Goal: Information Seeking & Learning: Check status

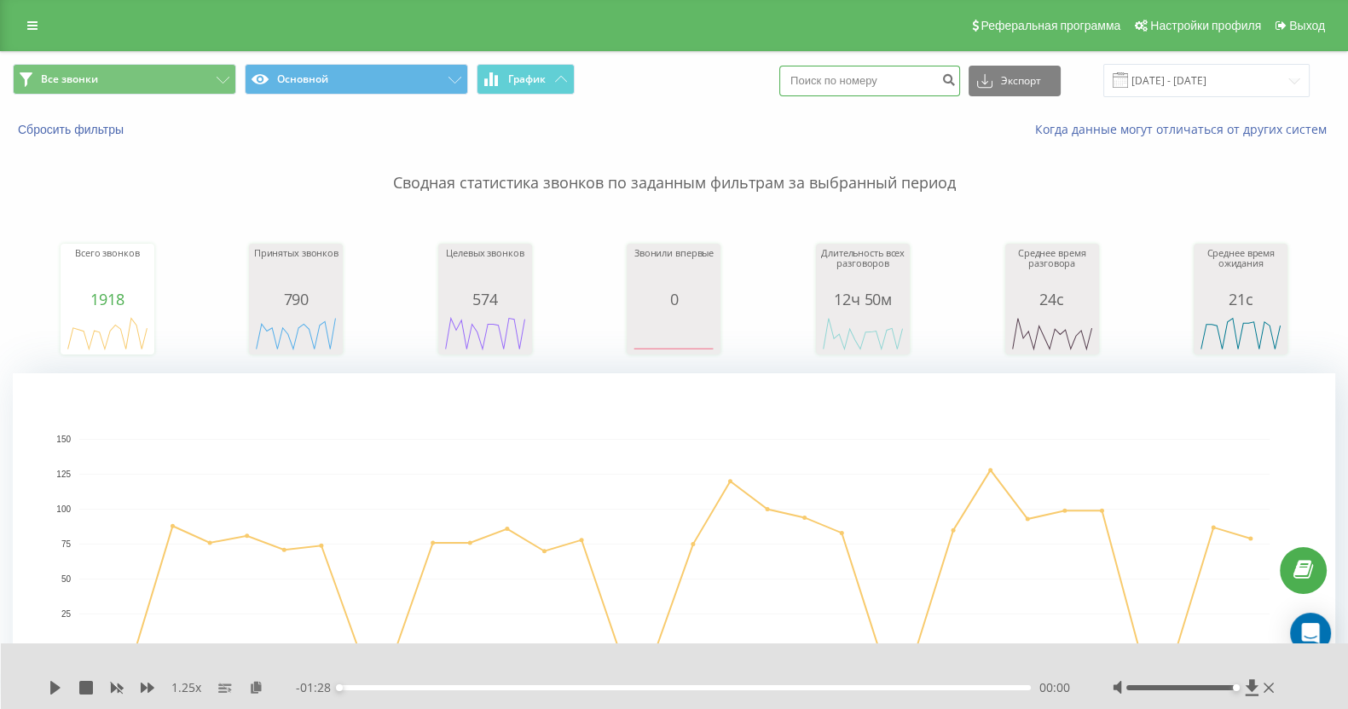
paste input "0509412220"
type input "0509412220"
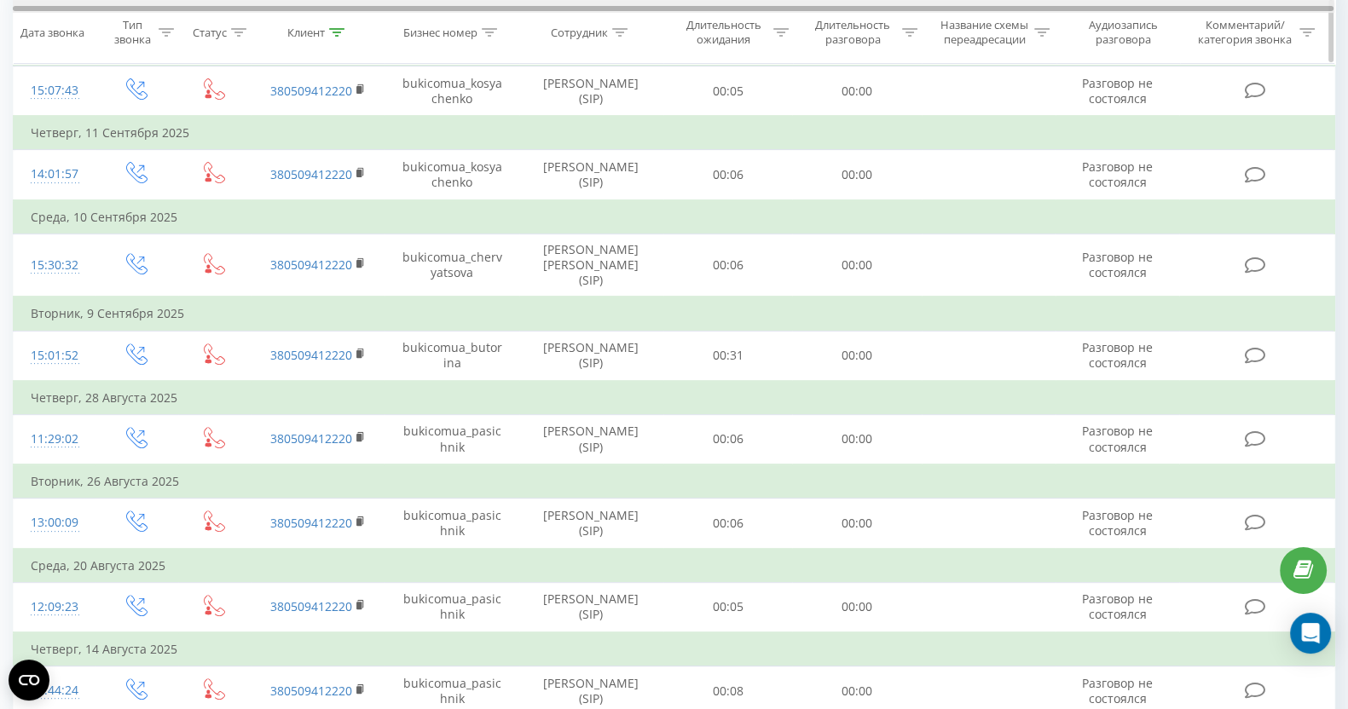
scroll to position [1127, 0]
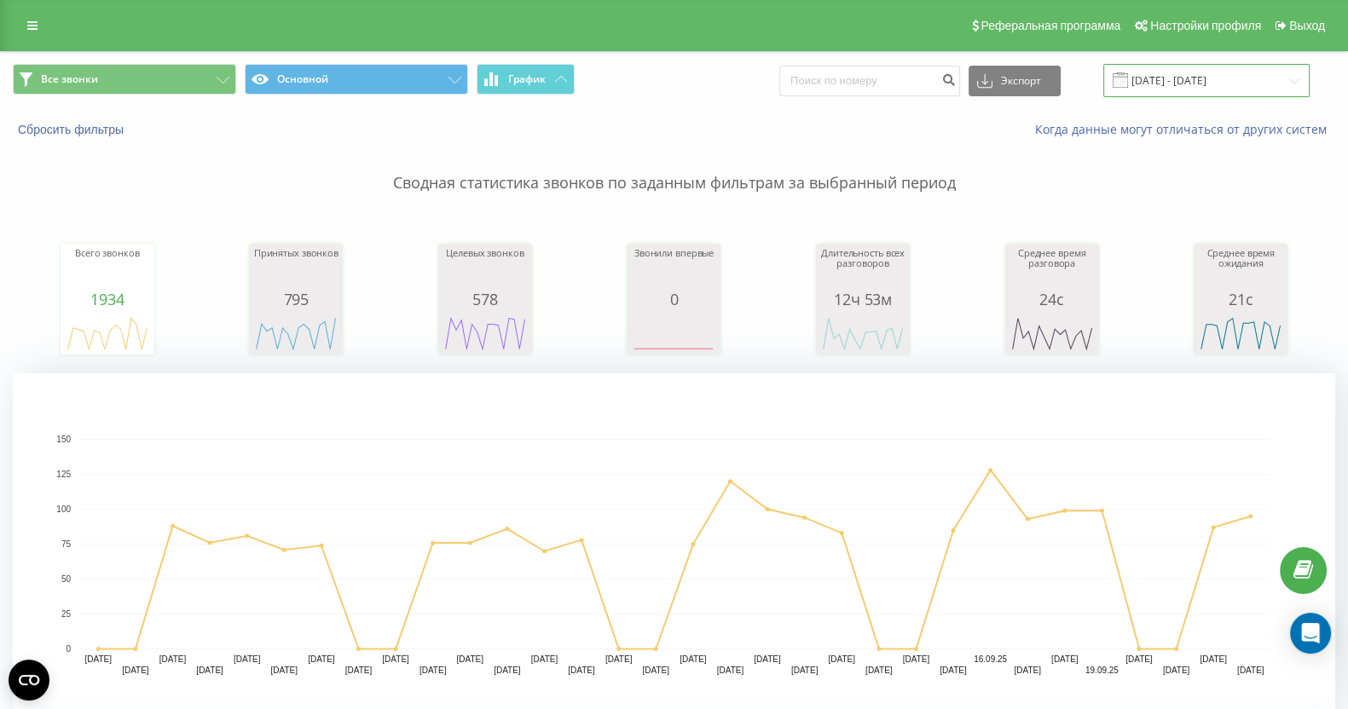
click at [1229, 87] on input "23.08.2025 - 23.09.2025" at bounding box center [1206, 80] width 206 height 33
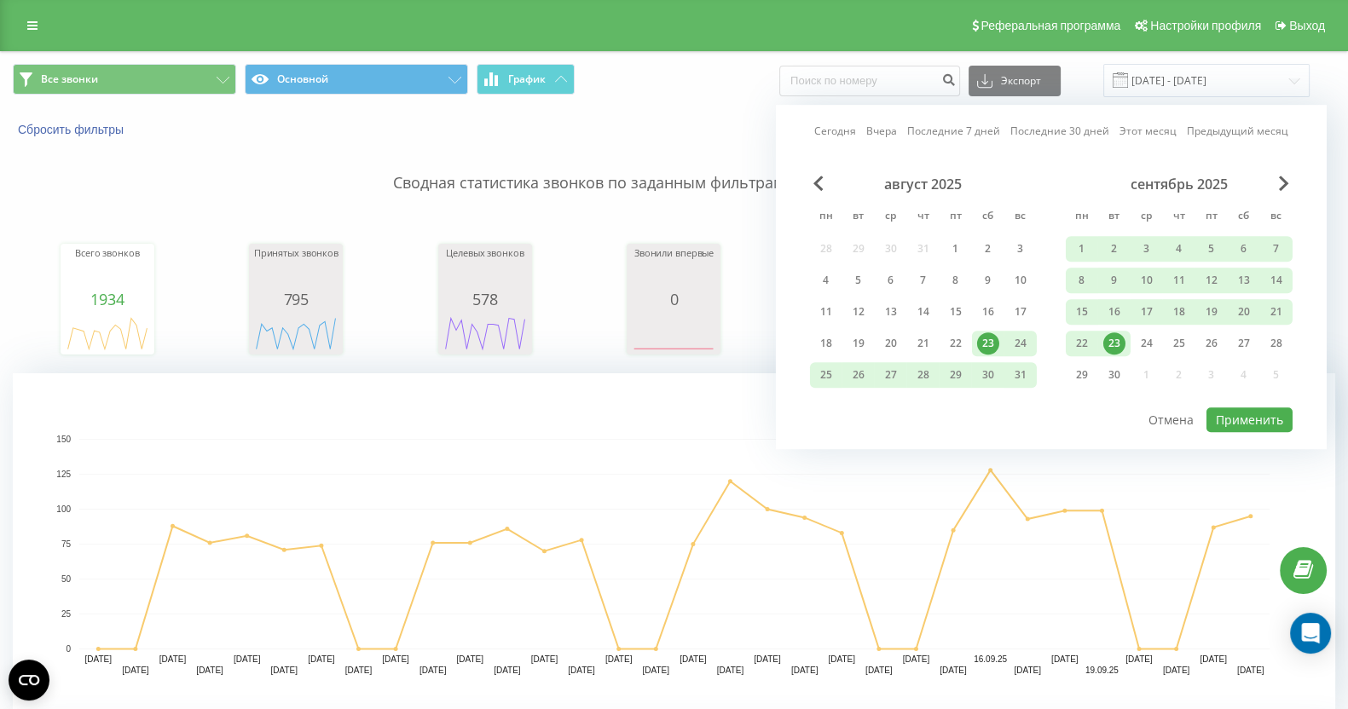
click at [845, 130] on link "Сегодня" at bounding box center [835, 132] width 42 height 16
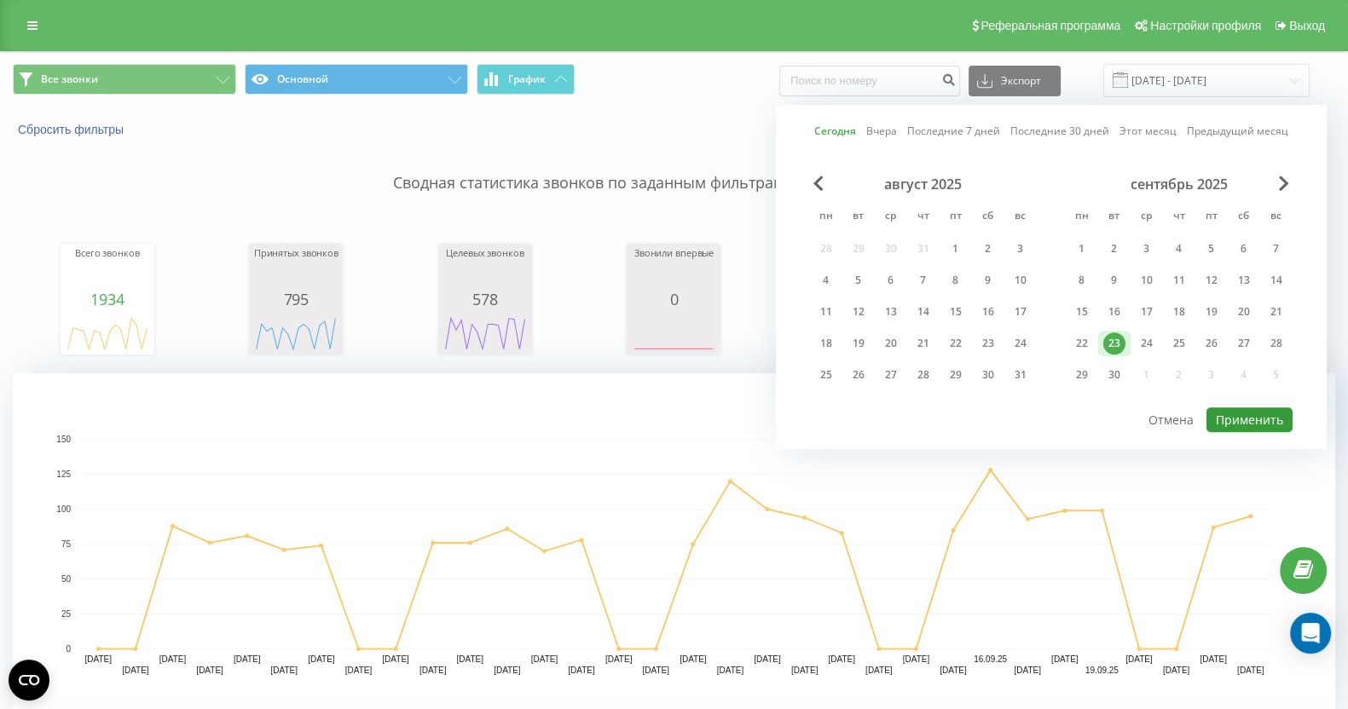
drag, startPoint x: 1225, startPoint y: 420, endPoint x: 1215, endPoint y: 353, distance: 67.3
click at [1224, 415] on button "Применить" at bounding box center [1250, 420] width 86 height 25
type input "23.09.2025 - 23.09.2025"
